Goal: Find contact information: Obtain details needed to contact an individual or organization

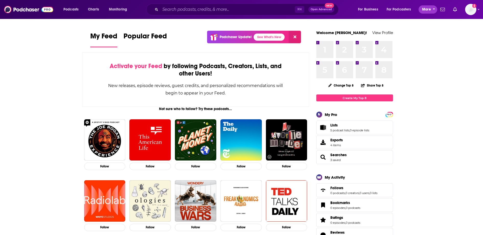
click at [424, 9] on span "More" at bounding box center [427, 9] width 9 height 7
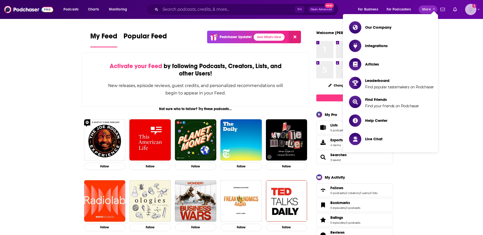
click at [471, 12] on img "Logged in as TaftCommunications" at bounding box center [471, 9] width 11 height 11
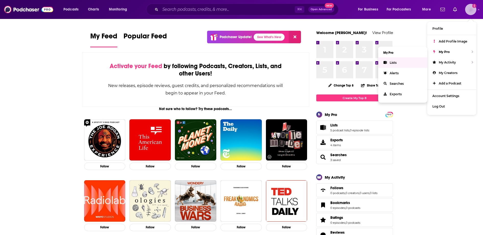
click at [395, 62] on span "Lists" at bounding box center [393, 63] width 7 height 4
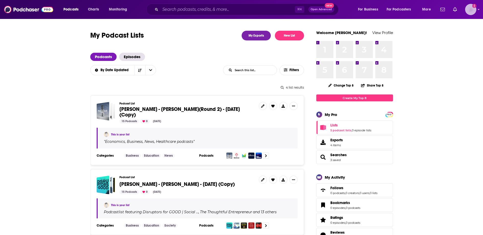
click at [474, 13] on img "Logged in as TaftCommunications" at bounding box center [471, 9] width 11 height 11
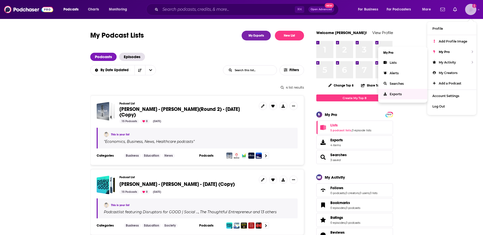
click at [394, 93] on span "Exports" at bounding box center [396, 94] width 12 height 4
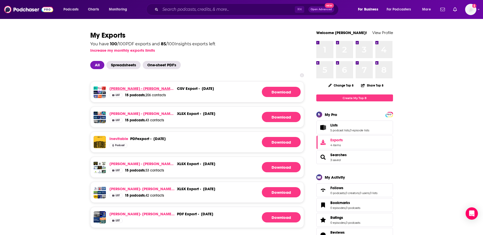
click at [118, 88] on link "[PERSON_NAME] - [PERSON_NAME](Round 2) - [DATE] (Copy)" at bounding box center [143, 88] width 66 height 5
click at [149, 88] on link "[PERSON_NAME] - [PERSON_NAME](Round 2) - [DATE] (Copy)" at bounding box center [143, 88] width 66 height 5
click at [162, 89] on link "[PERSON_NAME] - [PERSON_NAME](Round 2) - [DATE] (Copy)" at bounding box center [143, 88] width 66 height 5
click at [159, 89] on link "[PERSON_NAME] - [PERSON_NAME](Round 2) - [DATE] (Copy)" at bounding box center [143, 88] width 66 height 5
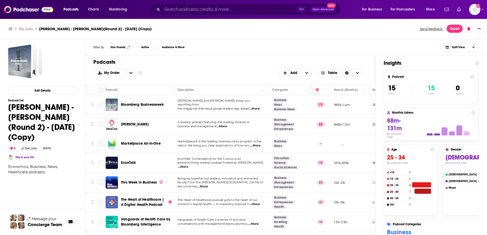
click at [258, 107] on span "...More" at bounding box center [255, 109] width 10 height 4
click at [188, 68] on div "Podcasts Add My Order Customize Your List Order Select the “My Order” sort and …" at bounding box center [230, 70] width 290 height 29
drag, startPoint x: 173, startPoint y: 91, endPoint x: 186, endPoint y: 89, distance: 12.8
click at [186, 89] on tr "Move Podcast Description Categories Reach (Monthly) Reach (Episode) Contacts Yo…" at bounding box center [326, 90] width 483 height 10
click at [257, 107] on span "...More" at bounding box center [255, 109] width 10 height 4
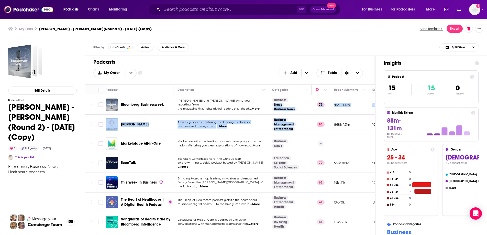
drag, startPoint x: 324, startPoint y: 117, endPoint x: 273, endPoint y: 105, distance: 51.8
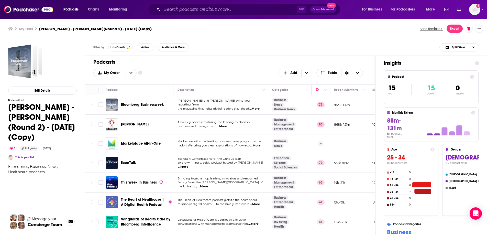
click at [255, 107] on span "...More" at bounding box center [255, 109] width 10 height 4
drag, startPoint x: 272, startPoint y: 96, endPoint x: 282, endPoint y: 99, distance: 10.6
click at [256, 107] on span "...More" at bounding box center [255, 109] width 10 height 4
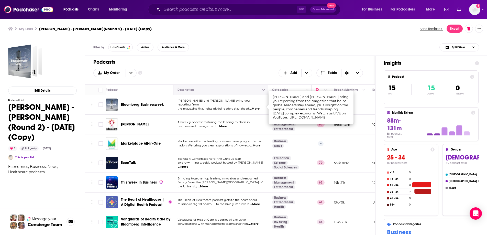
click at [264, 89] on icon "Column Actions" at bounding box center [264, 90] width 3 height 3
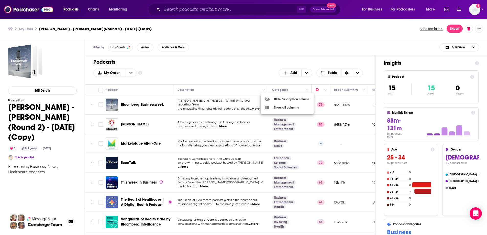
click at [275, 108] on div "Show all columns" at bounding box center [282, 107] width 34 height 5
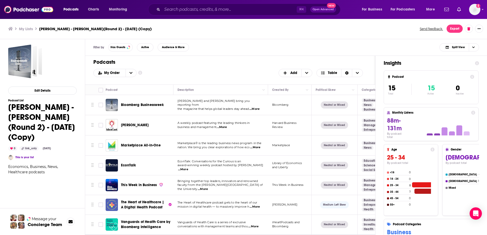
click at [255, 107] on span "...More" at bounding box center [255, 109] width 10 height 4
drag, startPoint x: 273, startPoint y: 96, endPoint x: 290, endPoint y: 101, distance: 17.3
click at [193, 107] on span "the magazine that helps global leaders stay ahead" at bounding box center [213, 109] width 71 height 4
click at [210, 102] on span "[PERSON_NAME] and [PERSON_NAME] bring you reporting from" at bounding box center [214, 103] width 72 height 8
click at [258, 107] on span "...More" at bounding box center [255, 109] width 10 height 4
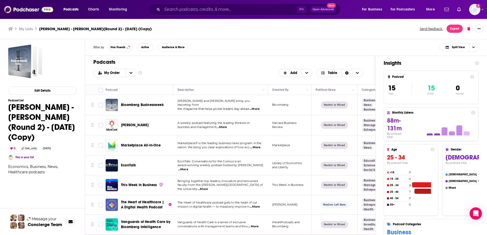
click at [258, 107] on span "...More" at bounding box center [255, 109] width 10 height 4
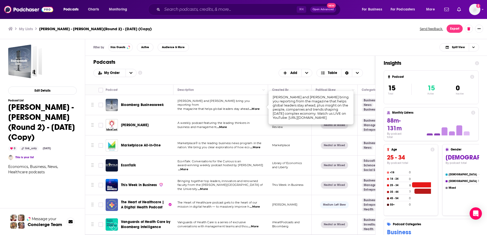
click at [136, 104] on span "Bloomberg Businessweek" at bounding box center [142, 105] width 43 height 4
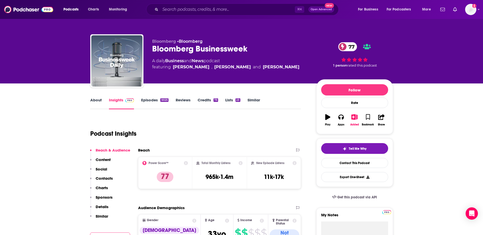
click at [243, 127] on div "Podcast Insights" at bounding box center [193, 130] width 207 height 26
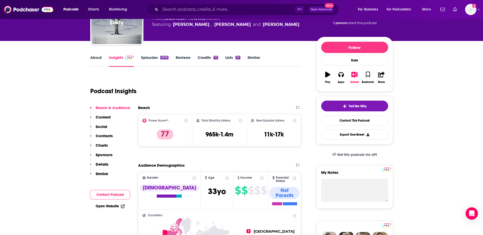
scroll to position [39, 0]
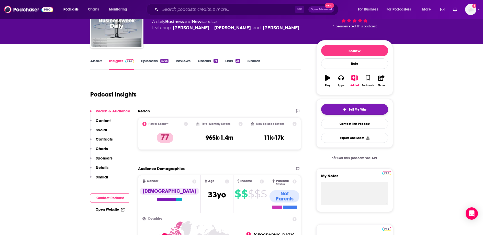
click at [360, 111] on span "Tell Me Why" at bounding box center [358, 109] width 18 height 4
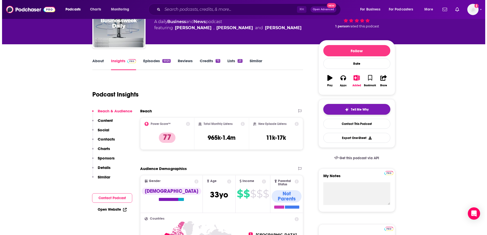
scroll to position [0, 0]
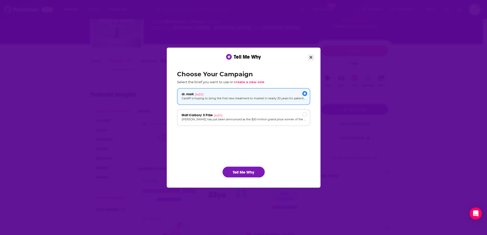
click at [311, 57] on icon "Close" at bounding box center [311, 57] width 3 height 3
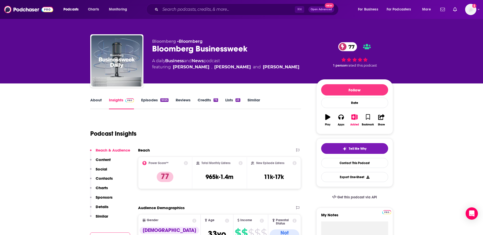
click at [96, 101] on link "About" at bounding box center [96, 104] width 12 height 12
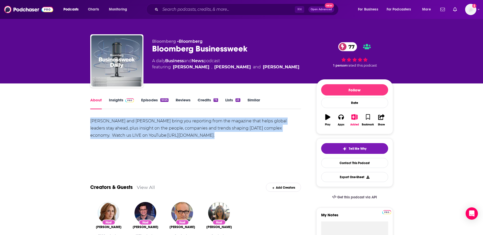
drag, startPoint x: 167, startPoint y: 135, endPoint x: 89, endPoint y: 121, distance: 79.2
copy div "Carol Massar and Tim Stenovec bring you reporting from the magazine that helps …"
click at [362, 163] on link "Contact This Podcast" at bounding box center [354, 163] width 67 height 10
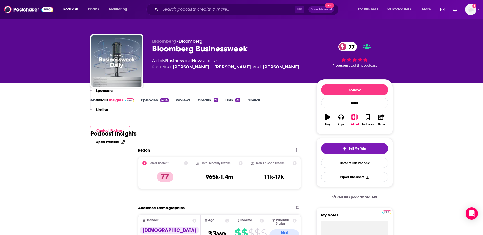
scroll to position [539, 0]
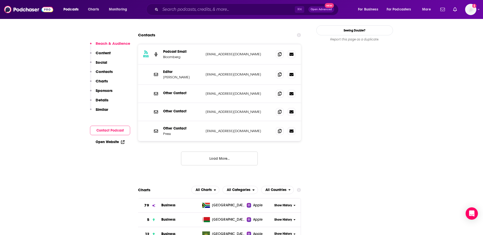
click at [250, 52] on p "podcasts1@bloomberg.net" at bounding box center [239, 54] width 67 height 4
drag, startPoint x: 252, startPoint y: 44, endPoint x: 174, endPoint y: 42, distance: 78.3
click at [0, 0] on div "Editor Christine Harper charper@bloomberg.com charper@bloomberg.com" at bounding box center [0, 0] width 0 height 0
copy div "Christine Harper charper@bloomberg.com"
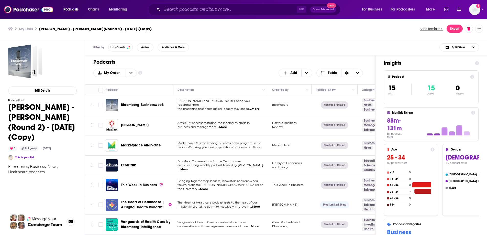
click at [223, 126] on span "...More" at bounding box center [222, 127] width 10 height 4
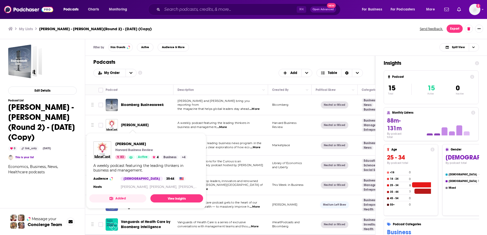
click at [134, 125] on span "[PERSON_NAME]" at bounding box center [135, 125] width 28 height 4
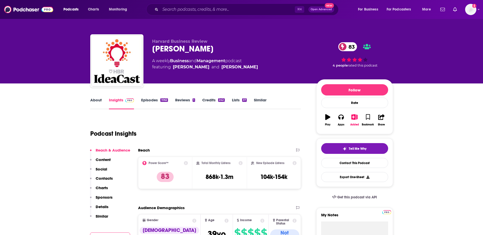
click at [96, 100] on link "About" at bounding box center [96, 104] width 12 height 12
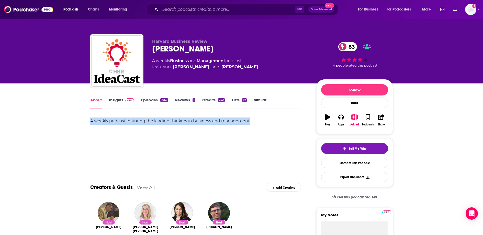
drag, startPoint x: 255, startPoint y: 122, endPoint x: 89, endPoint y: 120, distance: 166.1
copy div "A weekly podcast featuring the leading thinkers in business and management."
click at [364, 162] on link "Contact This Podcast" at bounding box center [354, 163] width 67 height 10
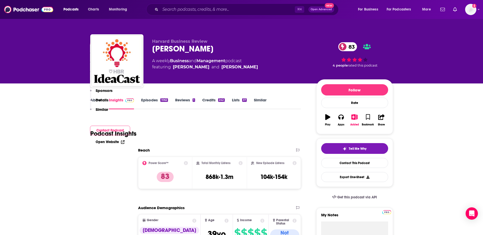
scroll to position [515, 0]
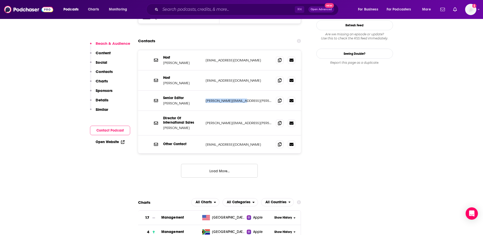
drag, startPoint x: 243, startPoint y: 65, endPoint x: 244, endPoint y: 62, distance: 2.6
click at [244, 99] on p "curt.nickisch@hbr.org" at bounding box center [239, 101] width 67 height 4
click at [244, 91] on div "Senior Editor Curt Nickisch curt.nickisch@hbr.org curt.nickisch@hbr.org" at bounding box center [219, 101] width 163 height 20
drag, startPoint x: 245, startPoint y: 66, endPoint x: 163, endPoint y: 67, distance: 82.2
click at [0, 0] on div "Senior Editor Curt Nickisch curt.nickisch@hbr.org curt.nickisch@hbr.org" at bounding box center [0, 0] width 0 height 0
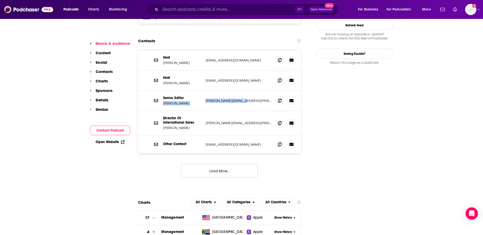
copy div "Curt Nickisch curt.nickisch@hbr.org"
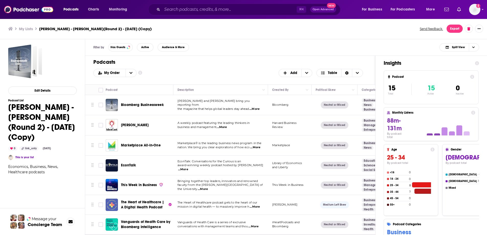
click at [257, 147] on span "...More" at bounding box center [255, 147] width 10 height 4
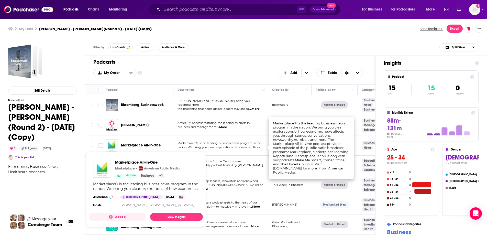
click at [145, 146] on span "Marketplace All-in-One" at bounding box center [141, 145] width 40 height 4
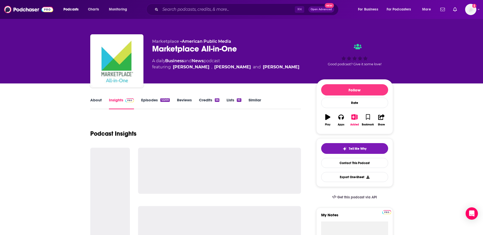
click at [93, 100] on link "About" at bounding box center [96, 104] width 12 height 12
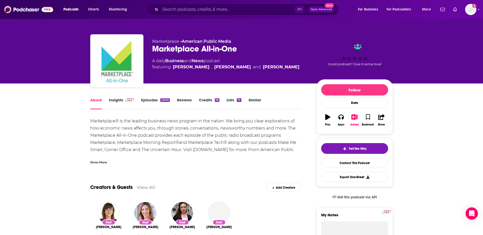
click at [100, 163] on div "Show More" at bounding box center [98, 161] width 17 height 5
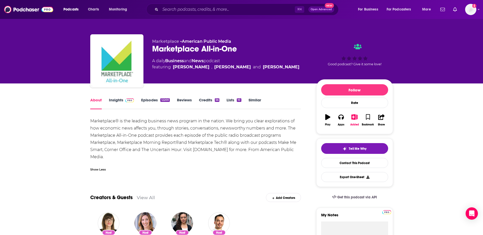
drag, startPoint x: 106, startPoint y: 155, endPoint x: 82, endPoint y: 120, distance: 42.7
copy div "Marketplace® is the leading business news program in the nation. We bring you c…"
click at [348, 165] on link "Contact This Podcast" at bounding box center [354, 163] width 67 height 10
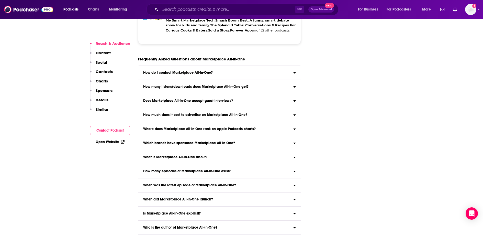
scroll to position [1184, 0]
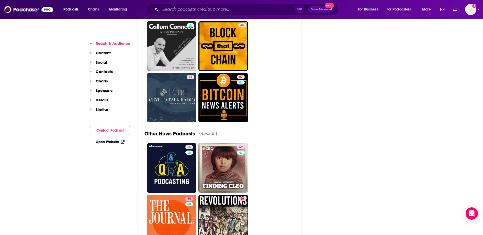
click at [112, 131] on button "Contact Podcast" at bounding box center [110, 130] width 40 height 9
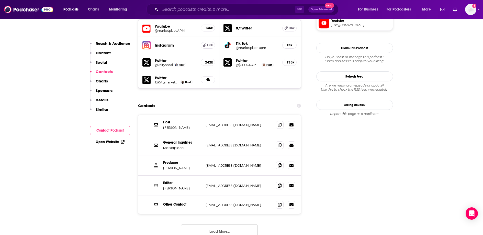
scroll to position [462, 0]
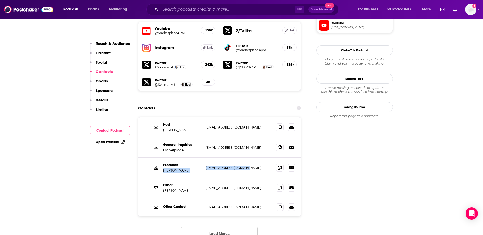
drag, startPoint x: 256, startPoint y: 136, endPoint x: 168, endPoint y: 136, distance: 88.3
click at [0, 0] on div "Producer Bridget Bodnar bbodnar@marketplace.org bbodnar@marketplace.org" at bounding box center [0, 0] width 0 height 0
copy div "Bridget Bodnar bbodnar@marketplace.org"
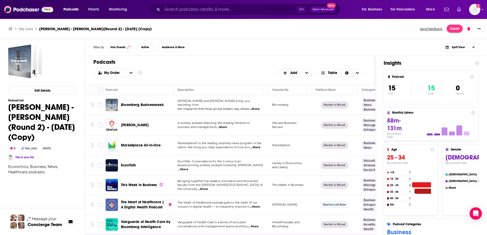
click at [131, 167] on span "EconTalk" at bounding box center [128, 165] width 15 height 4
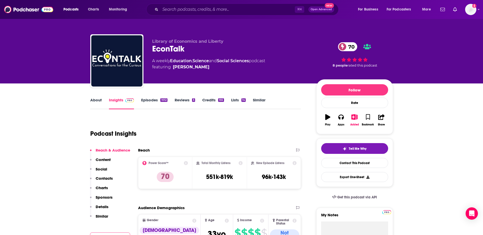
click at [91, 100] on link "About" at bounding box center [96, 104] width 12 height 12
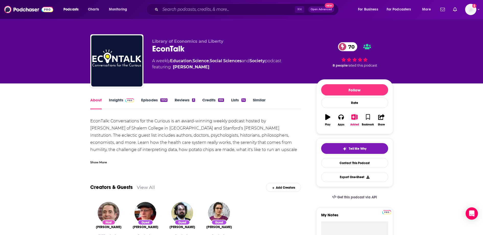
click at [100, 162] on div "Show More" at bounding box center [98, 161] width 17 height 5
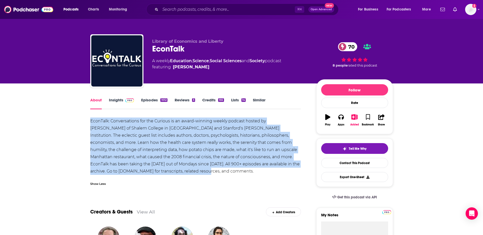
drag, startPoint x: 163, startPoint y: 174, endPoint x: 88, endPoint y: 121, distance: 91.7
copy div "EconTalk: Conversations for the Curious is an award-winning weekly podcast host…"
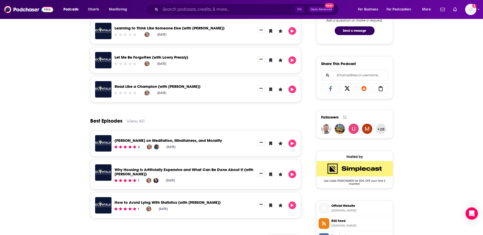
scroll to position [300, 0]
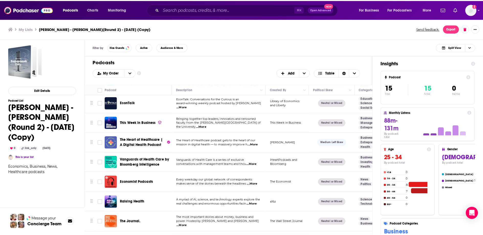
scroll to position [65, 0]
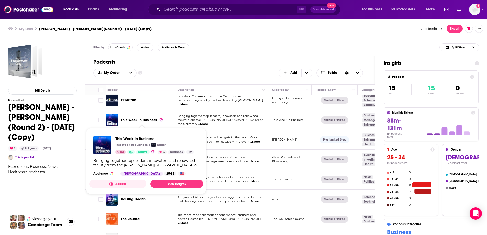
click at [138, 121] on span "This Week in Business" at bounding box center [139, 120] width 36 height 4
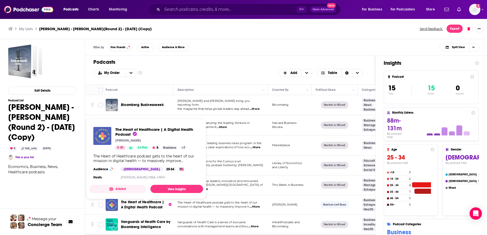
click at [138, 205] on span "The Heart of Healthcare | A Digital Health Podcast" at bounding box center [142, 204] width 43 height 9
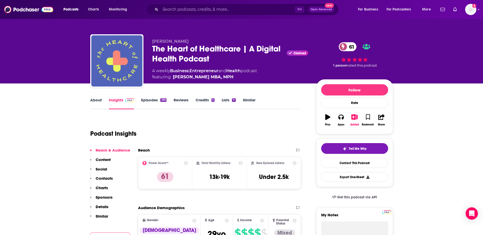
click at [95, 100] on link "About" at bounding box center [96, 104] width 12 height 12
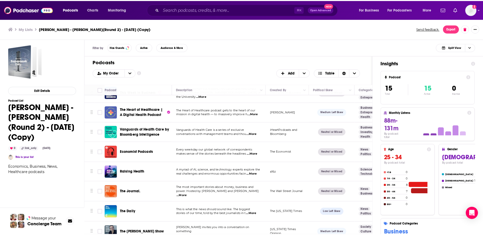
scroll to position [91, 0]
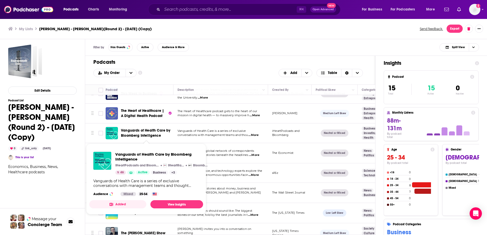
click at [145, 133] on span "Vanguards of Health Care by Bloomberg Intelligence" at bounding box center [146, 132] width 50 height 9
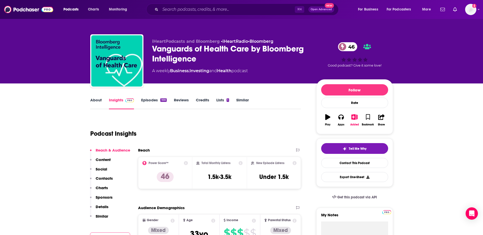
click at [95, 102] on link "About" at bounding box center [96, 104] width 12 height 12
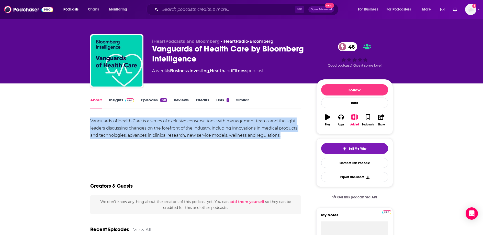
drag, startPoint x: 284, startPoint y: 137, endPoint x: 90, endPoint y: 121, distance: 194.9
copy div "Vanguards of Health Care is a series of exclusive conversations with management…"
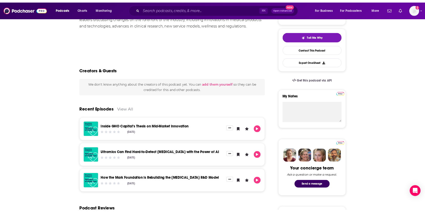
scroll to position [113, 0]
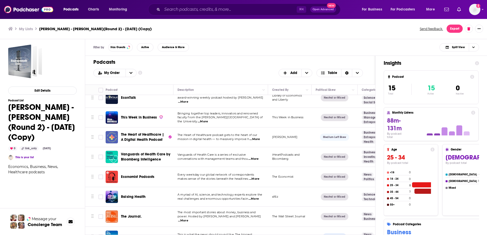
scroll to position [77, 0]
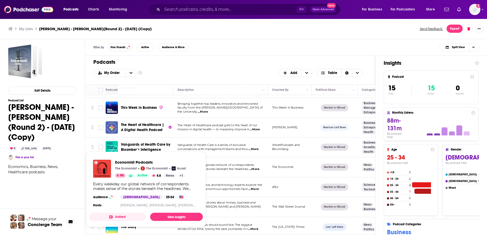
click at [143, 167] on link "The Economist" at bounding box center [154, 168] width 27 height 4
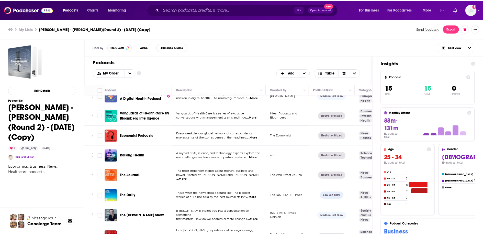
scroll to position [116, 0]
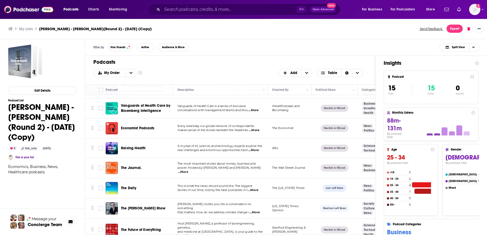
click at [257, 149] on span "...More" at bounding box center [254, 150] width 10 height 4
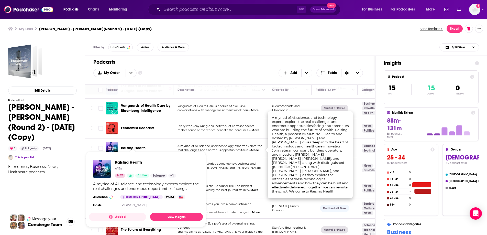
click at [141, 149] on span "Raising Health a16z 74 Active Science + 1 A myriad of AI, science, and technolo…" at bounding box center [146, 189] width 120 height 82
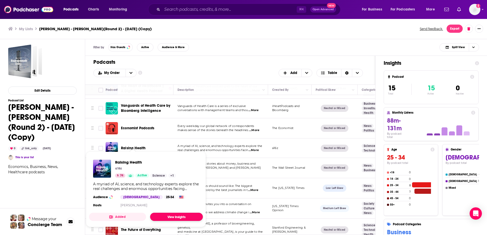
click at [172, 220] on link "View Insights" at bounding box center [176, 217] width 53 height 8
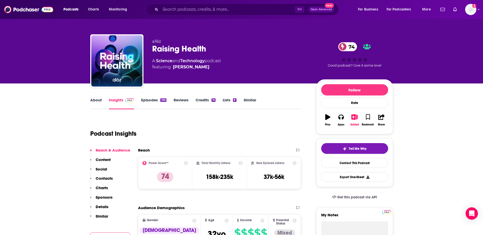
click at [98, 100] on link "About" at bounding box center [96, 104] width 12 height 12
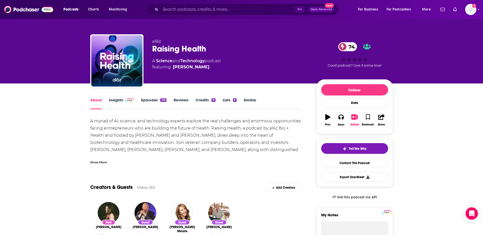
click at [96, 160] on div "Show More" at bounding box center [98, 161] width 17 height 5
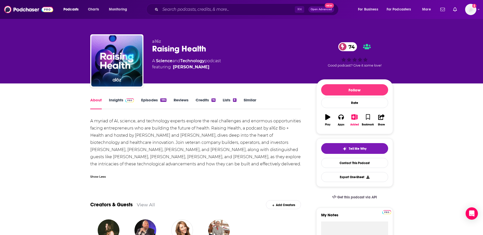
drag, startPoint x: 247, startPoint y: 156, endPoint x: 263, endPoint y: 159, distance: 16.6
click at [248, 156] on div "A myriad of AI, science, and technology experts explore the real challenges and…" at bounding box center [195, 145] width 211 height 57
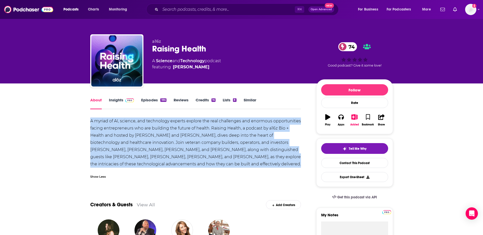
drag, startPoint x: 88, startPoint y: 119, endPoint x: 298, endPoint y: 169, distance: 215.4
copy div "A myriad of AI, science, and technology experts explore the real challenges and…"
click at [122, 133] on div "A myriad of AI, science, and technology experts explore the real challenges and…" at bounding box center [195, 145] width 211 height 57
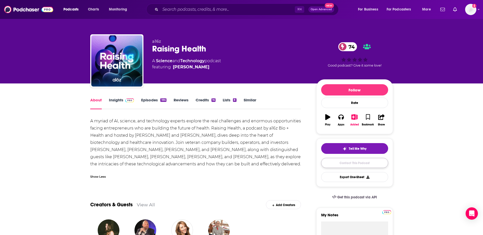
click at [332, 161] on link "Contact This Podcast" at bounding box center [354, 163] width 67 height 10
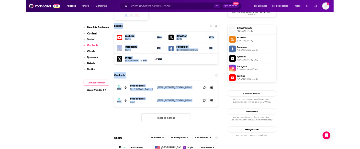
scroll to position [403, 0]
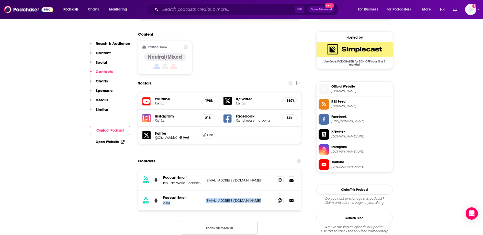
drag, startPoint x: 262, startPoint y: 46, endPoint x: 164, endPoint y: 177, distance: 164.4
click at [0, 0] on div "Podcast Email a16z content+a16zpodcast@a16z.com content+a16zpodcast@a16z.com" at bounding box center [0, 0] width 0 height 0
click at [250, 178] on p "bioeatsworld@a16z.com" at bounding box center [239, 180] width 67 height 4
drag, startPoint x: 250, startPoint y: 154, endPoint x: 172, endPoint y: 178, distance: 81.3
click at [169, 178] on div "RSS Podcast Email Bio Eats World Podcast Email bioeatsworld@a16z.com bioeatswor…" at bounding box center [219, 190] width 163 height 40
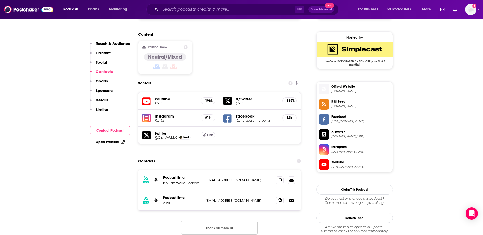
click at [263, 190] on div "RSS Podcast Email a16z content+a16zpodcast@a16z.com content+a16zpodcast@a16z.com" at bounding box center [219, 200] width 163 height 20
drag, startPoint x: 263, startPoint y: 176, endPoint x: 235, endPoint y: 162, distance: 31.1
click at [207, 190] on div "RSS Podcast Email a16z content+a16zpodcast@a16z.com content+a16zpodcast@a16z.com" at bounding box center [219, 200] width 163 height 20
click at [242, 170] on div "RSS Podcast Email Bio Eats World Podcast Email bioeatsworld@a16z.com bioeatswor…" at bounding box center [219, 180] width 163 height 20
drag, startPoint x: 249, startPoint y: 155, endPoint x: 206, endPoint y: 155, distance: 43.3
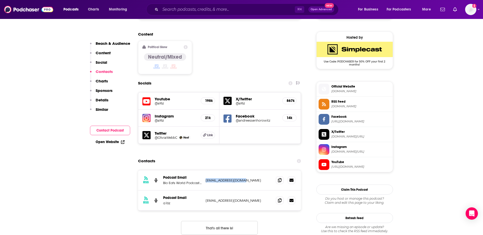
click at [206, 178] on p "bioeatsworld@a16z.com" at bounding box center [239, 180] width 67 height 4
copy p "bioeatsworld@a16z.com"
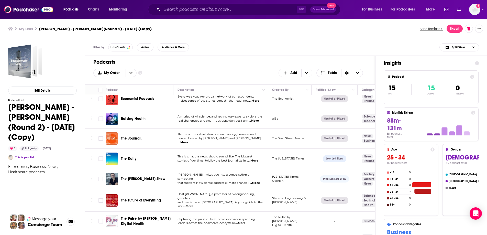
scroll to position [163, 0]
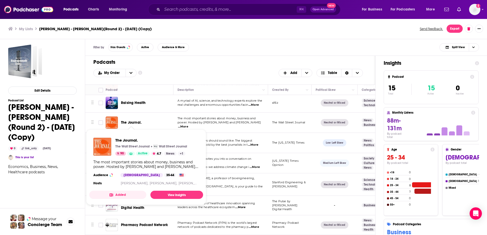
click at [129, 121] on span "The Journal." at bounding box center [131, 122] width 21 height 4
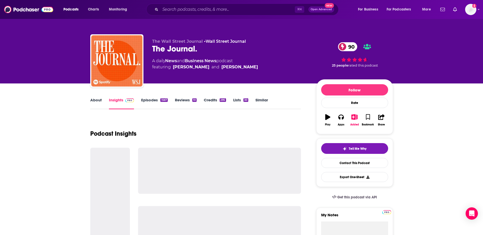
click at [93, 104] on link "About" at bounding box center [96, 104] width 12 height 12
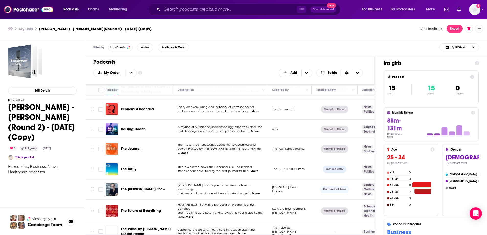
scroll to position [142, 0]
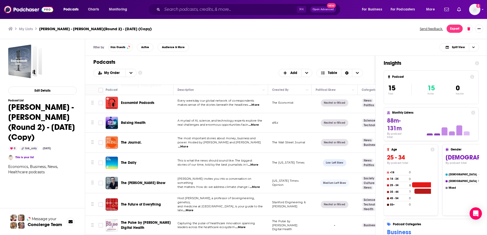
click at [256, 165] on span "...More" at bounding box center [253, 165] width 10 height 4
click at [219, 207] on span "and medicine at [GEOGRAPHIC_DATA], is your guide to the late" at bounding box center [220, 208] width 85 height 8
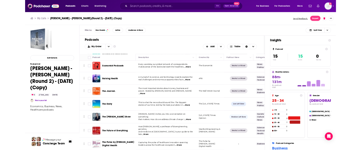
scroll to position [163, 0]
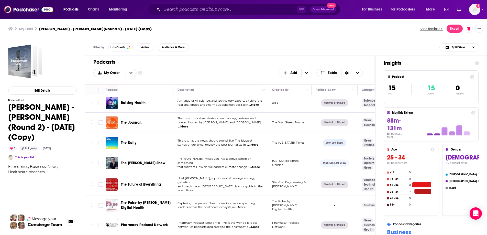
drag, startPoint x: 210, startPoint y: 222, endPoint x: 213, endPoint y: 226, distance: 4.9
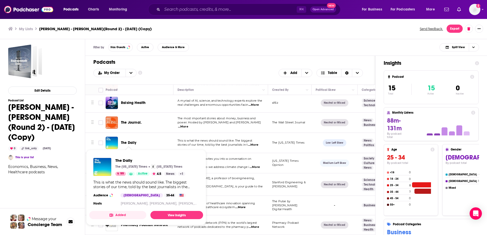
click at [128, 141] on span "The Daily" at bounding box center [129, 143] width 16 height 4
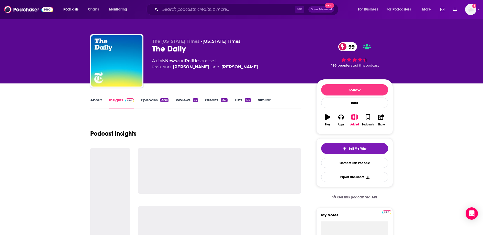
click at [100, 102] on link "About" at bounding box center [96, 104] width 12 height 12
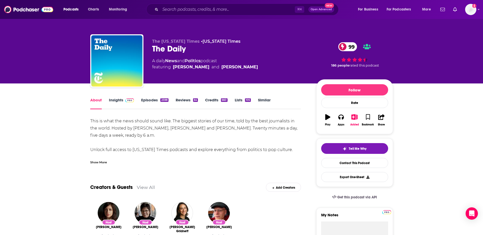
click at [104, 161] on div "Show More" at bounding box center [98, 161] width 17 height 5
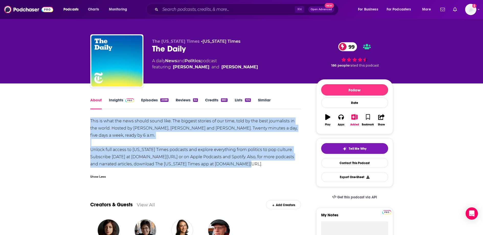
drag, startPoint x: 251, startPoint y: 166, endPoint x: 88, endPoint y: 120, distance: 169.2
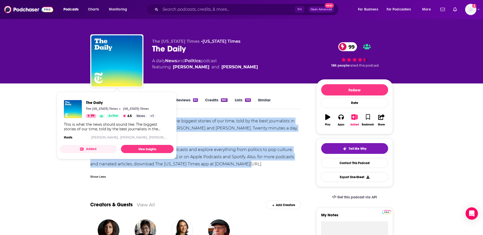
copy div "This is what the news should sound like. The biggest stories of our time, told …"
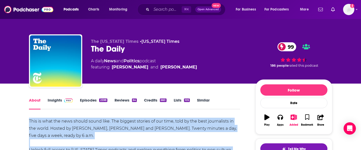
click at [117, 133] on div "This is what the news should sound like. The biggest stories of our time, told …" at bounding box center [134, 142] width 211 height 50
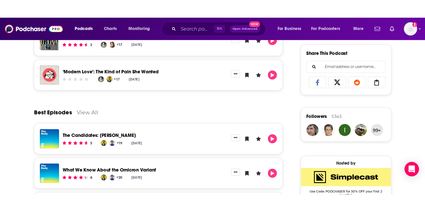
scroll to position [328, 0]
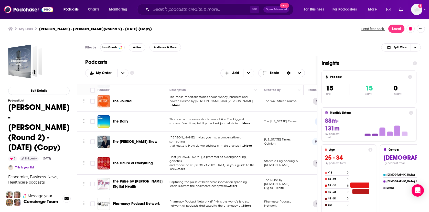
scroll to position [186, 0]
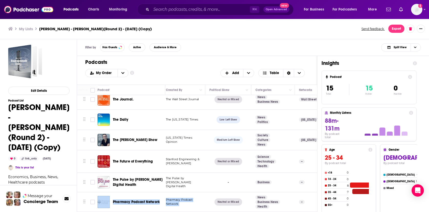
drag, startPoint x: 316, startPoint y: 106, endPoint x: 312, endPoint y: 187, distance: 81.2
click at [312, 187] on tbody "Bloomberg Businessweek [PERSON_NAME] and [PERSON_NAME] bring you reporting from…" at bounding box center [426, 60] width 895 height 301
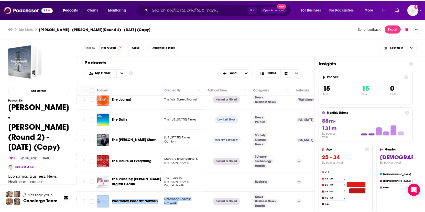
scroll to position [186, 123]
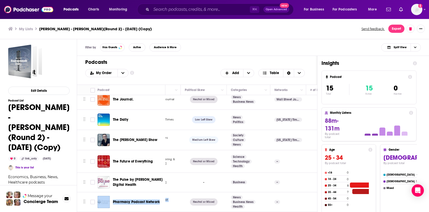
click at [129, 137] on span "The [PERSON_NAME] Show" at bounding box center [135, 139] width 45 height 4
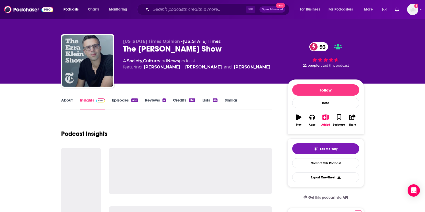
click at [65, 99] on link "About" at bounding box center [67, 104] width 12 height 12
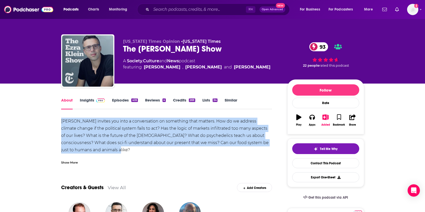
drag, startPoint x: 107, startPoint y: 150, endPoint x: 58, endPoint y: 119, distance: 57.8
copy div "[PERSON_NAME] invites you into a conversation on something that matters. How do…"
click at [316, 164] on link "Contact This Podcast" at bounding box center [325, 163] width 67 height 10
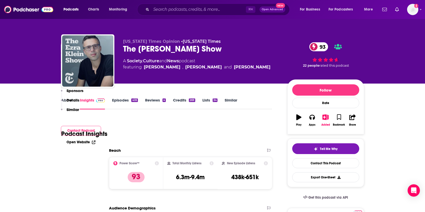
scroll to position [515, 0]
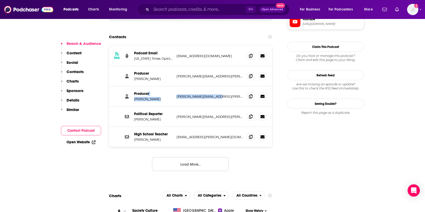
drag, startPoint x: 220, startPoint y: 65, endPoint x: 148, endPoint y: 63, distance: 71.7
click at [0, 0] on div "Producer [PERSON_NAME] [PERSON_NAME][EMAIL_ADDRESS][PERSON_NAME][DOMAIN_NAME] […" at bounding box center [0, 0] width 0 height 0
copy div "r [PERSON_NAME] [PERSON_NAME][EMAIL_ADDRESS][PERSON_NAME][DOMAIN_NAME]"
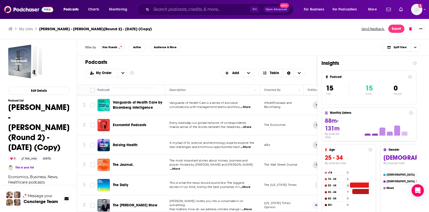
scroll to position [186, 0]
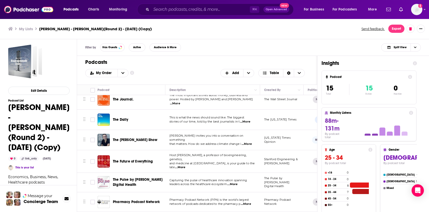
click at [247, 202] on span "...More" at bounding box center [246, 204] width 10 height 4
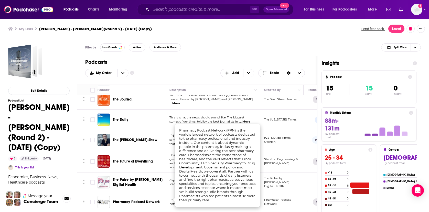
click at [147, 199] on span "Pharmacy Podcast Network" at bounding box center [136, 201] width 47 height 4
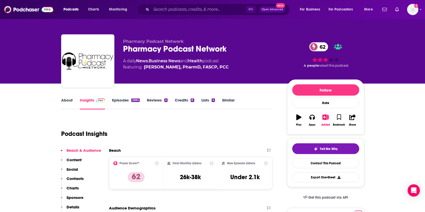
click at [62, 102] on link "About" at bounding box center [67, 104] width 12 height 12
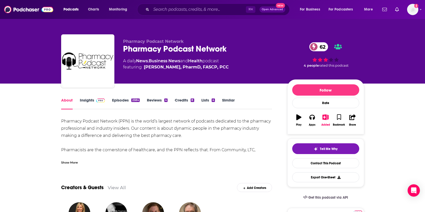
click at [71, 161] on div "Show More" at bounding box center [69, 161] width 17 height 5
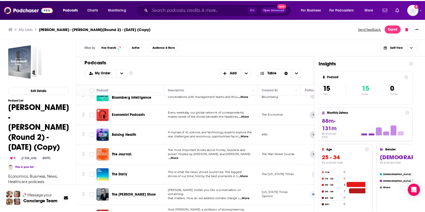
scroll to position [186, 0]
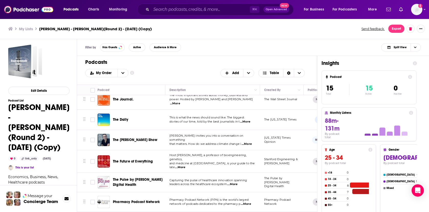
click at [141, 177] on span "The Pulse by [PERSON_NAME] Digital Health" at bounding box center [138, 181] width 50 height 9
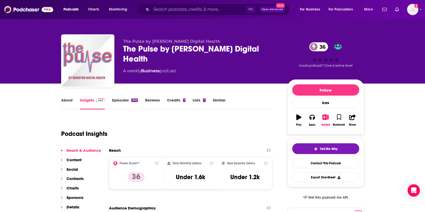
click at [71, 102] on link "About" at bounding box center [67, 104] width 12 height 12
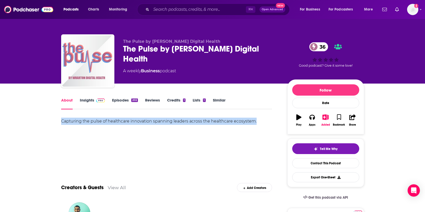
drag, startPoint x: 261, startPoint y: 121, endPoint x: 57, endPoint y: 119, distance: 203.7
copy div "Capturing the pulse of healthcare innovation spanning leaders across the health…"
click at [327, 162] on link "Contact This Podcast" at bounding box center [325, 163] width 67 height 10
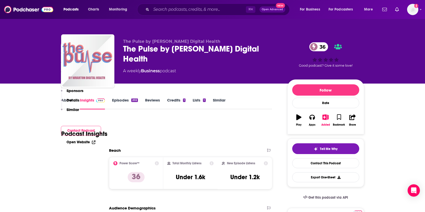
scroll to position [493, 0]
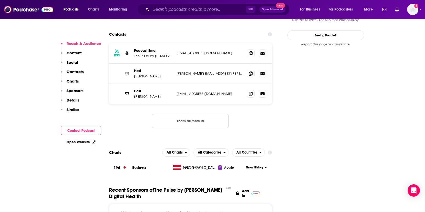
drag, startPoint x: 237, startPoint y: 24, endPoint x: 175, endPoint y: 24, distance: 61.9
click at [175, 43] on div "RSS Podcast Email The Pulse by [PERSON_NAME] Digital H [EMAIL_ADDRESS][DOMAIN_N…" at bounding box center [190, 53] width 163 height 20
click at [213, 91] on p "[EMAIL_ADDRESS][DOMAIN_NAME]" at bounding box center [210, 93] width 67 height 4
drag, startPoint x: 217, startPoint y: 45, endPoint x: 133, endPoint y: 48, distance: 83.7
click at [133, 63] on div "Host [PERSON_NAME] [PERSON_NAME][EMAIL_ADDRESS][PERSON_NAME][DOMAIN_NAME] [PERS…" at bounding box center [190, 73] width 163 height 20
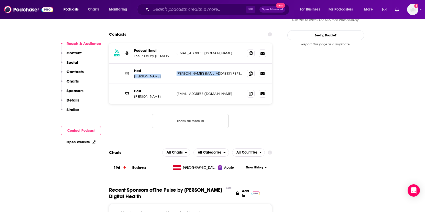
copy div "[PERSON_NAME] [PERSON_NAME][EMAIL_ADDRESS][PERSON_NAME][DOMAIN_NAME]"
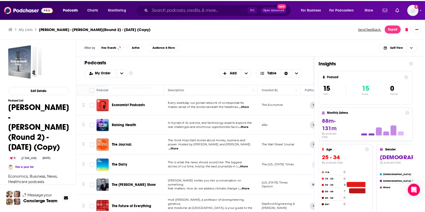
scroll to position [186, 0]
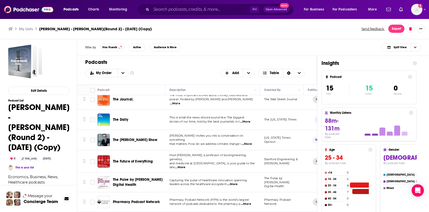
click at [219, 161] on span "and medicine at [GEOGRAPHIC_DATA], is your guide to the late" at bounding box center [211, 165] width 85 height 8
click at [185, 165] on span "...More" at bounding box center [180, 167] width 10 height 4
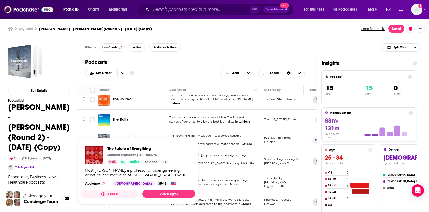
click at [146, 158] on div "The Future of Everything Stanford Engineering & [PERSON_NAME] 63 Active Science…" at bounding box center [137, 155] width 61 height 18
click at [139, 149] on span "The Future of Everything" at bounding box center [137, 148] width 61 height 5
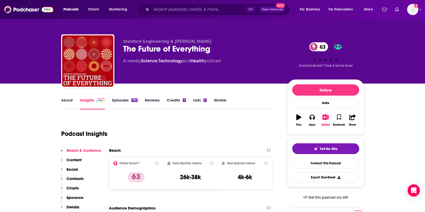
click at [69, 100] on link "About" at bounding box center [67, 104] width 12 height 12
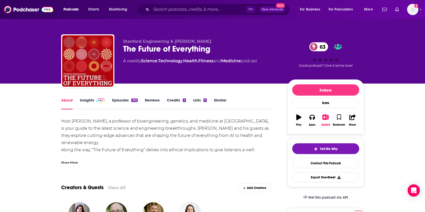
click at [72, 159] on div "Show More" at bounding box center [69, 161] width 17 height 5
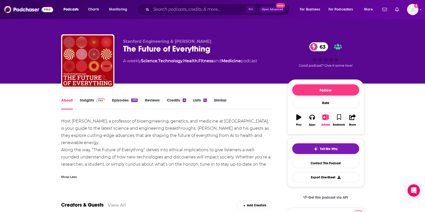
click at [180, 163] on div "Host [PERSON_NAME], a professor of bioengineering, genetics, and medicine at [G…" at bounding box center [166, 145] width 211 height 57
click at [89, 99] on link "Insights" at bounding box center [92, 104] width 25 height 12
